Goal: Task Accomplishment & Management: Use online tool/utility

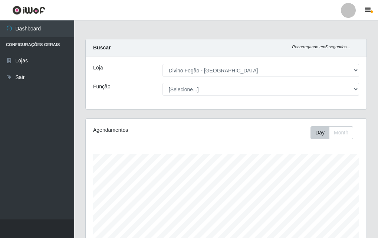
select select "499"
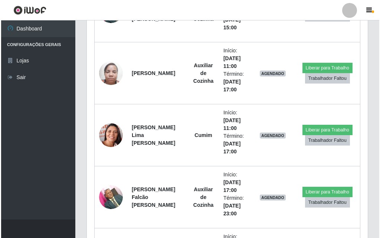
scroll to position [605, 0]
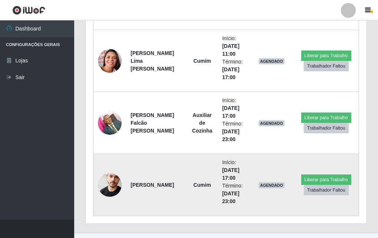
click at [108, 187] on img at bounding box center [110, 184] width 24 height 36
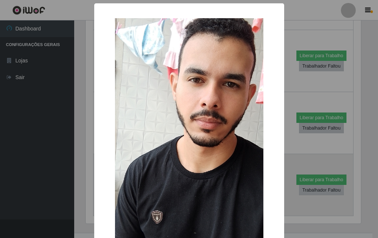
scroll to position [154, 277]
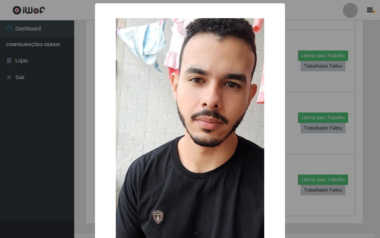
click at [313, 86] on div "× OK Cancel" at bounding box center [190, 119] width 380 height 238
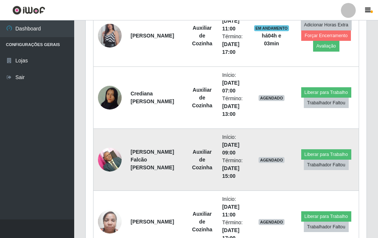
scroll to position [271, 0]
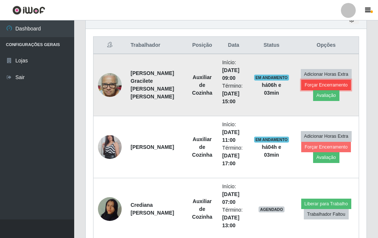
click at [325, 84] on button "Forçar Encerramento" at bounding box center [326, 85] width 50 height 10
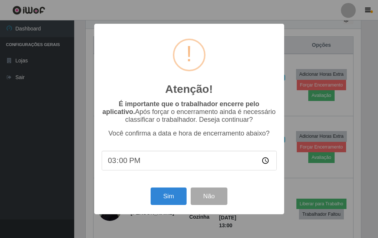
scroll to position [154, 277]
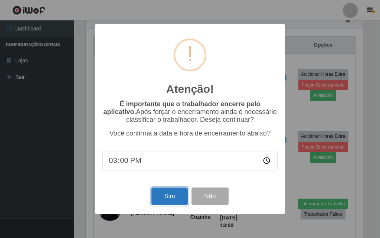
click at [167, 199] on button "Sim" at bounding box center [169, 195] width 36 height 17
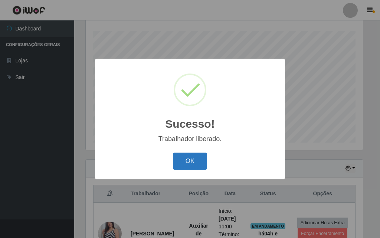
click at [205, 159] on button "OK" at bounding box center [190, 160] width 34 height 17
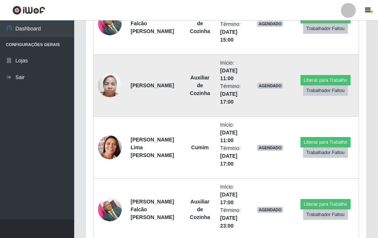
scroll to position [345, 0]
